Goal: Information Seeking & Learning: Learn about a topic

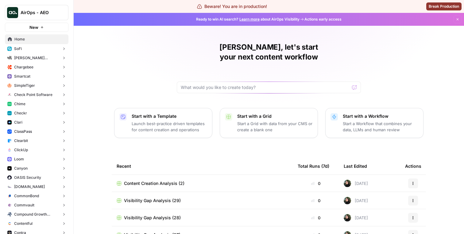
click at [45, 52] on button "SoFi" at bounding box center [37, 48] width 64 height 9
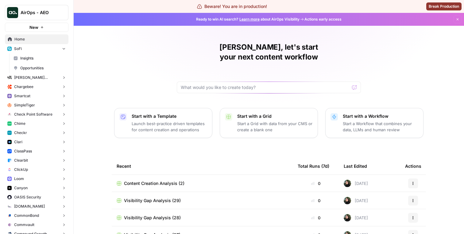
click at [40, 55] on link "Insights" at bounding box center [40, 58] width 58 height 10
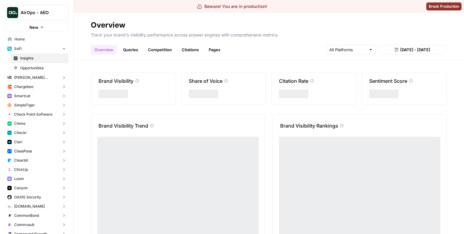
click at [135, 45] on link "Queries" at bounding box center [130, 50] width 22 height 10
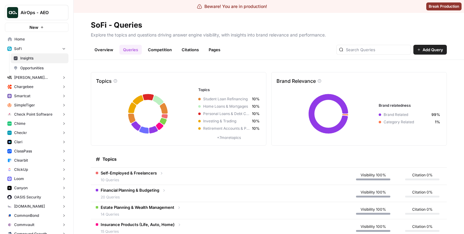
click at [134, 176] on span "Self-Employed & Freelancers" at bounding box center [129, 173] width 56 height 6
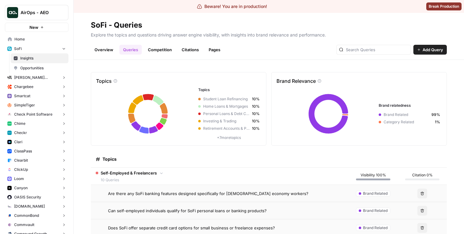
click at [136, 191] on span "Are there any SoFi banking features designed specifically for [DEMOGRAPHIC_DATA…" at bounding box center [208, 194] width 200 height 6
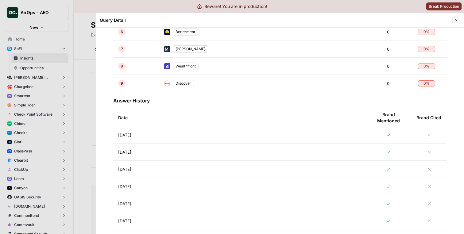
scroll to position [263, 0]
